Goal: Task Accomplishment & Management: Use online tool/utility

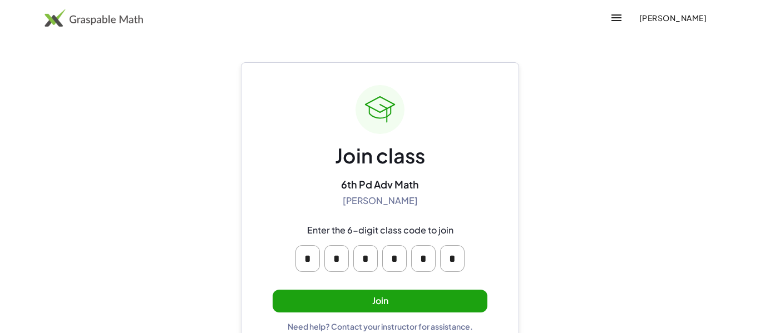
click at [430, 300] on button "Join" at bounding box center [379, 301] width 215 height 23
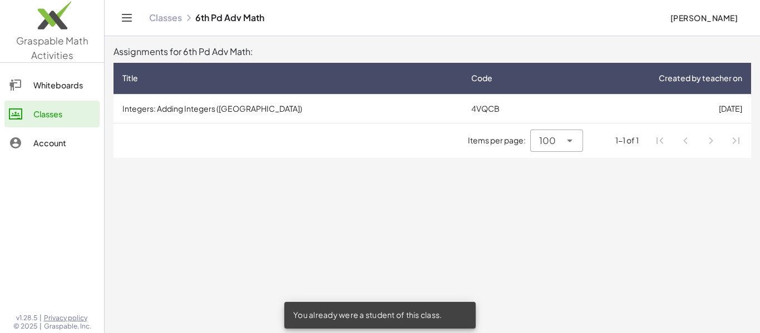
click at [366, 105] on td "Integers: Adding Integers ([GEOGRAPHIC_DATA])" at bounding box center [287, 108] width 349 height 29
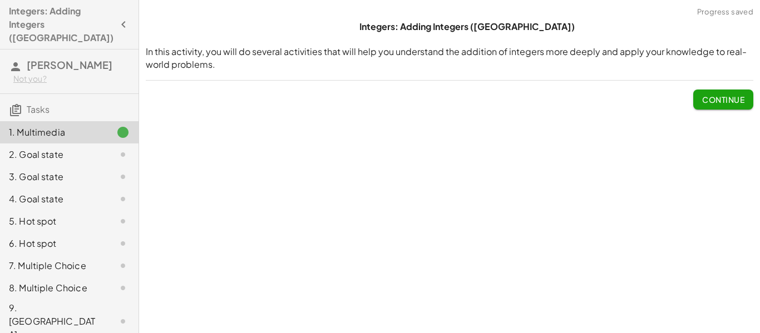
scroll to position [24, 0]
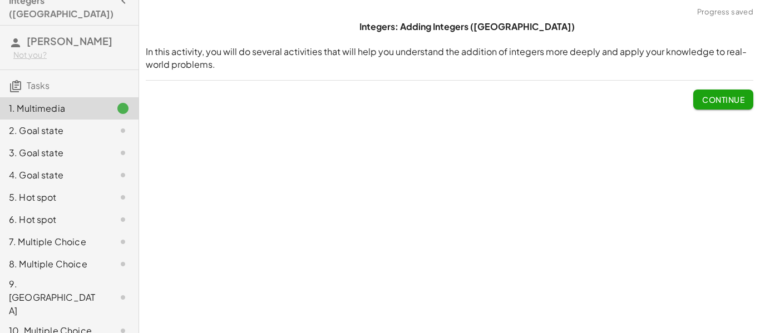
click at [706, 96] on span "Continue" at bounding box center [723, 100] width 42 height 10
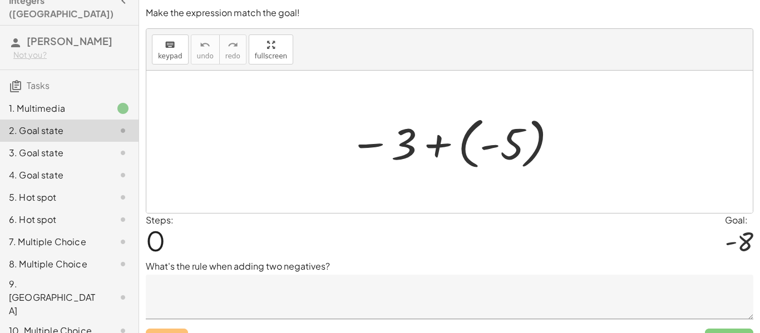
scroll to position [9, 0]
